Goal: Find specific page/section: Find specific page/section

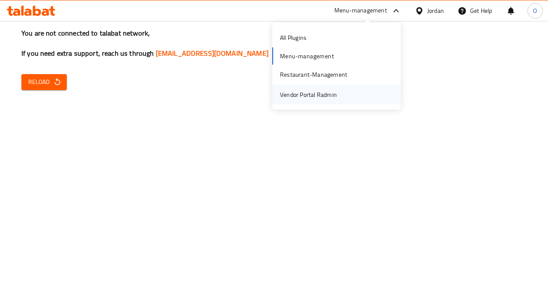
click at [357, 92] on div "Vendor Portal Radmin" at bounding box center [336, 94] width 128 height 20
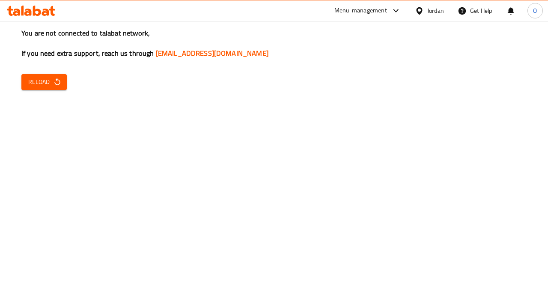
click at [382, 13] on div "Menu-management" at bounding box center [360, 11] width 53 height 10
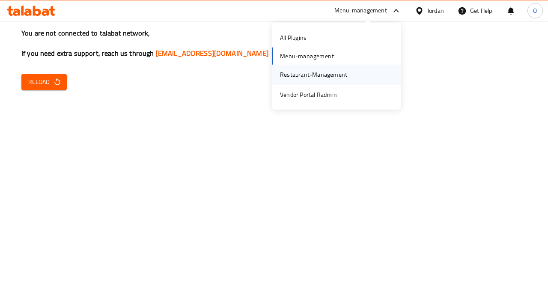
click at [355, 74] on div "Restaurant-Management" at bounding box center [336, 75] width 128 height 20
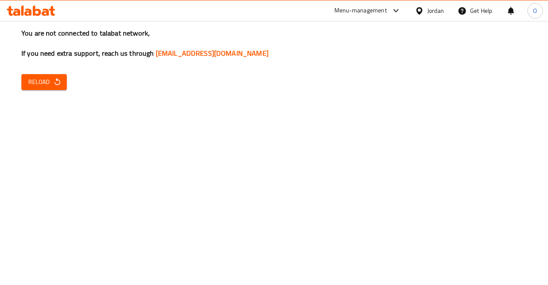
click at [328, 55] on h3 "You are not connected to talabat network, If you need extra support, reach us t…" at bounding box center [273, 43] width 505 height 30
